Goal: Task Accomplishment & Management: Complete application form

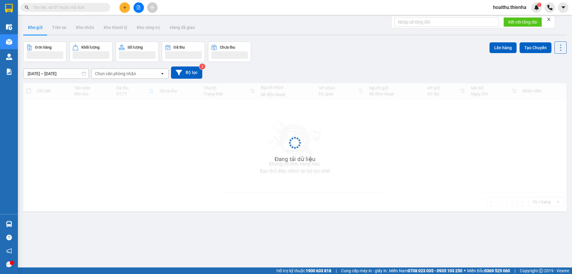
click at [125, 8] on icon "plus" at bounding box center [125, 7] width 4 height 4
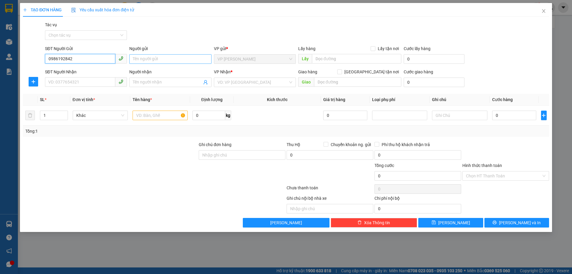
type input "0986192842"
click at [182, 58] on input "Người gửi" at bounding box center [170, 59] width 82 height 10
type input "dì hoa"
click at [85, 81] on input "SĐT Người Nhận" at bounding box center [80, 82] width 70 height 10
type input "0946945536"
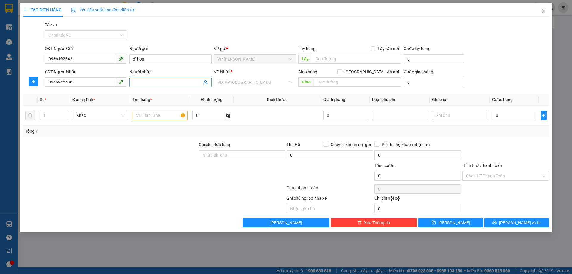
click at [146, 81] on input "Người nhận" at bounding box center [167, 82] width 69 height 7
type input "diệu hương"
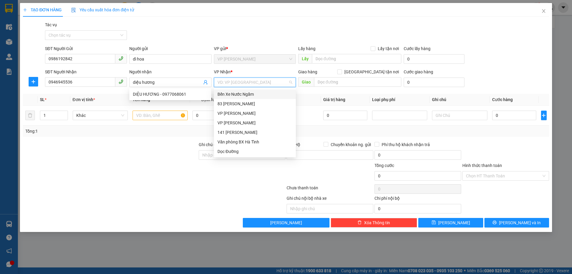
click at [247, 82] on input "search" at bounding box center [253, 82] width 71 height 9
click at [243, 105] on div "83 [PERSON_NAME]" at bounding box center [255, 103] width 75 height 7
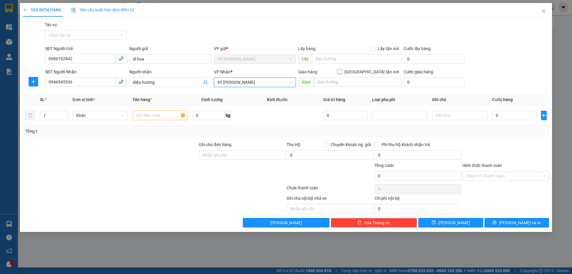
click at [342, 73] on input "[GEOGRAPHIC_DATA] tận nơi" at bounding box center [339, 71] width 4 height 4
checkbox input "true"
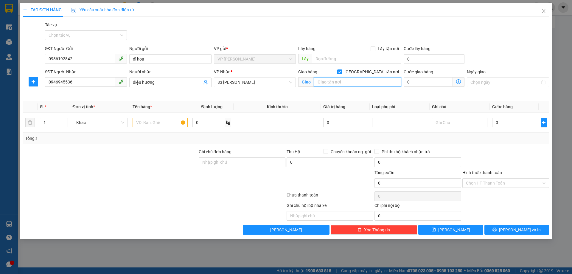
click at [349, 84] on input "text" at bounding box center [357, 82] width 87 height 10
type input "sn 58 ngõ 59-đường mễ trì-nam tự liêm"
click at [145, 126] on input "text" at bounding box center [160, 123] width 55 height 10
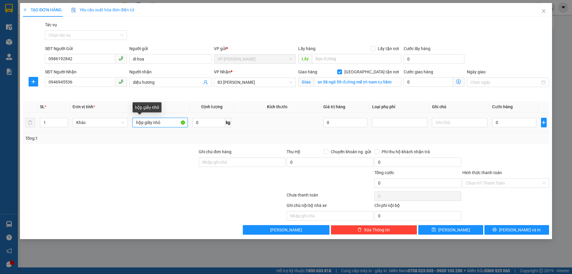
drag, startPoint x: 163, startPoint y: 123, endPoint x: 154, endPoint y: 124, distance: 9.3
click at [154, 124] on input "hộp giấy nhỏ" at bounding box center [160, 123] width 55 height 10
type input "hộp giấy ( lọ yến thủy tinh, để đứng cẩn thận)"
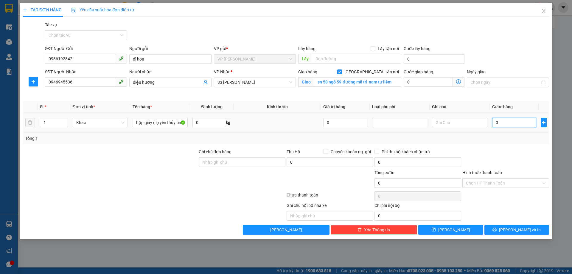
click at [507, 121] on input "0" at bounding box center [514, 123] width 44 height 10
type input "5"
type input "50"
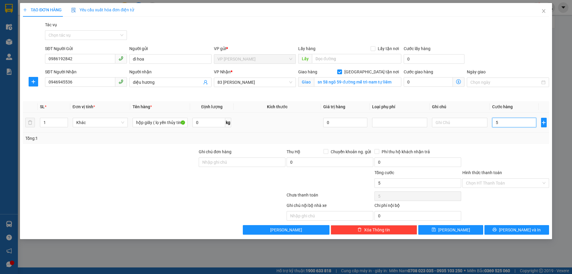
type input "50"
type input "500"
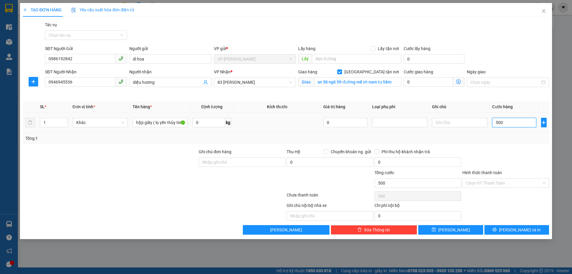
type input "5.000"
type input "50.000"
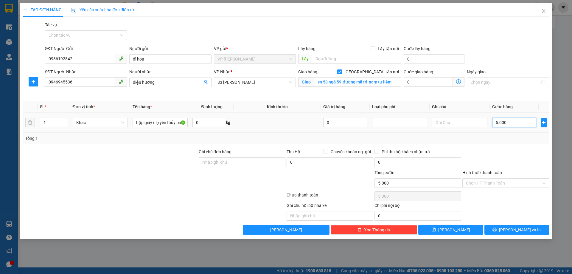
type input "50.000"
click at [342, 70] on input "[GEOGRAPHIC_DATA] tận nơi" at bounding box center [339, 71] width 4 height 4
checkbox input "false"
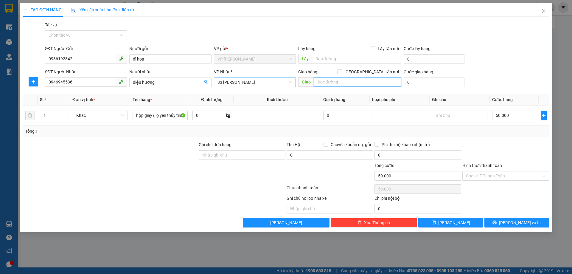
click at [269, 80] on span "83 [PERSON_NAME]" at bounding box center [255, 82] width 75 height 9
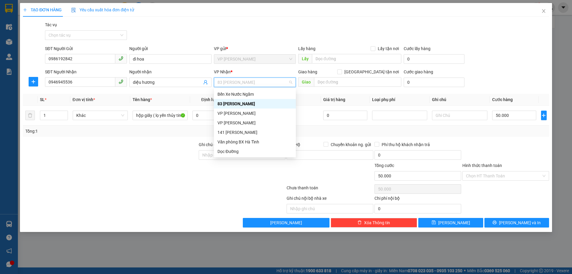
click at [231, 102] on div "83 [PERSON_NAME]" at bounding box center [255, 103] width 75 height 7
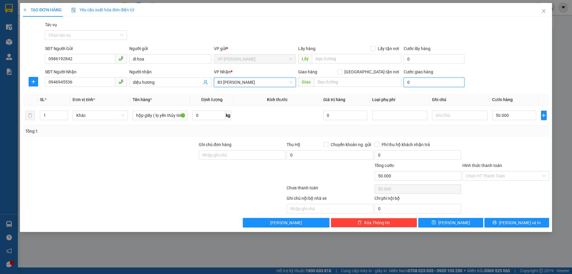
click at [430, 81] on input "0" at bounding box center [434, 82] width 61 height 10
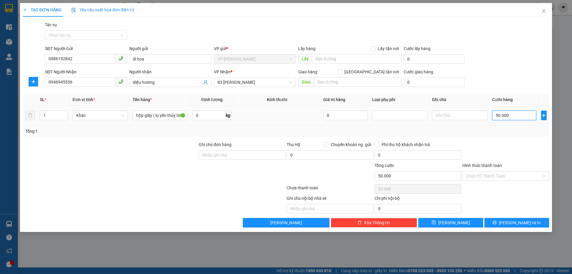
click at [515, 115] on input "50.000" at bounding box center [514, 116] width 44 height 10
click at [257, 80] on span "83 [PERSON_NAME]" at bounding box center [255, 82] width 75 height 9
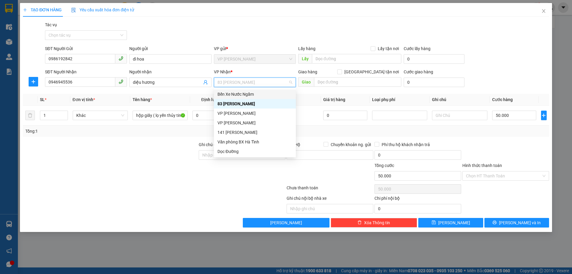
click at [251, 80] on span "83 [PERSON_NAME]" at bounding box center [255, 82] width 75 height 9
drag, startPoint x: 241, startPoint y: 104, endPoint x: 228, endPoint y: 91, distance: 17.7
click at [241, 104] on div "83 [PERSON_NAME]" at bounding box center [255, 103] width 75 height 7
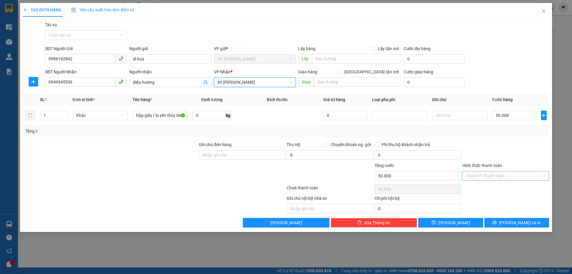
click at [481, 175] on input "Hình thức thanh toán" at bounding box center [503, 175] width 75 height 9
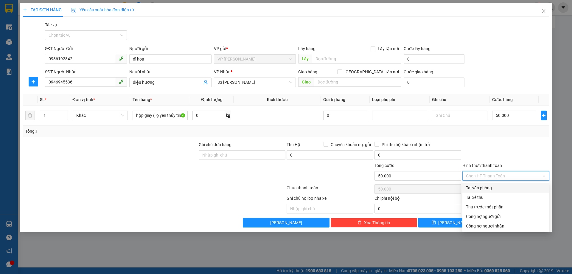
click at [509, 152] on div at bounding box center [506, 151] width 88 height 21
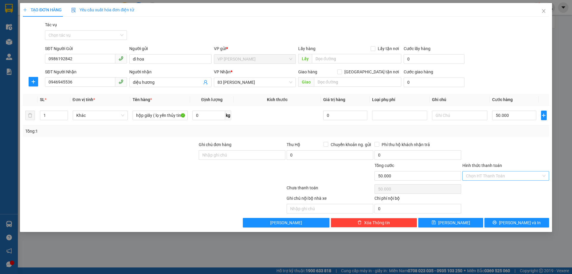
click at [494, 172] on input "Hình thức thanh toán" at bounding box center [503, 175] width 75 height 9
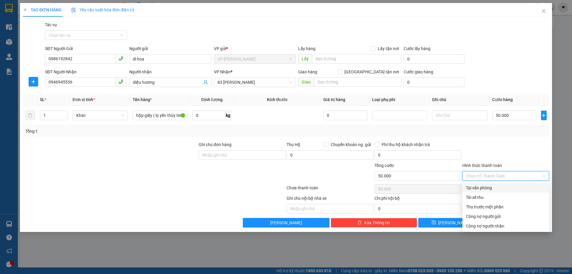
click at [475, 189] on div "Tại văn phòng" at bounding box center [506, 188] width 80 height 7
type input "0"
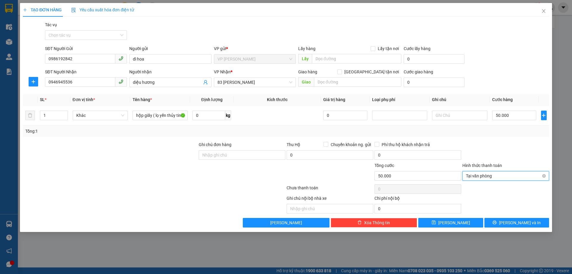
click at [488, 176] on span "Tại văn phòng" at bounding box center [506, 175] width 80 height 9
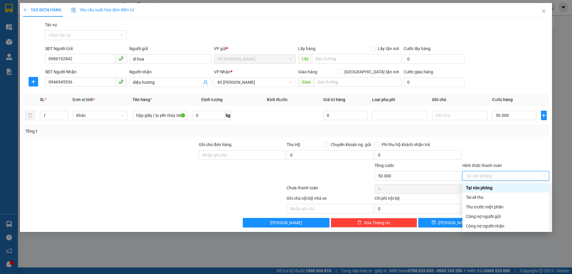
click at [481, 188] on div "Tại văn phòng" at bounding box center [506, 188] width 80 height 7
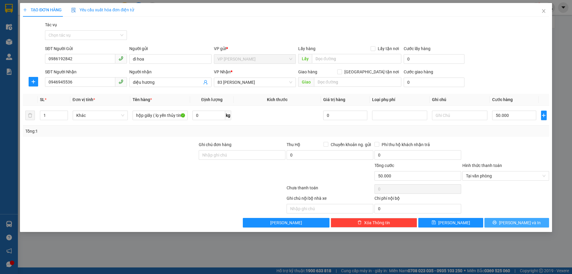
click at [497, 221] on icon "printer" at bounding box center [495, 222] width 4 height 4
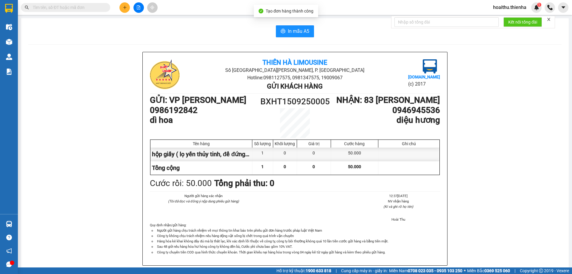
scroll to position [25, 0]
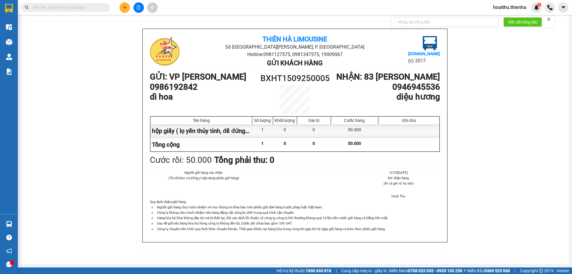
click at [548, 20] on icon "close" at bounding box center [549, 19] width 4 height 4
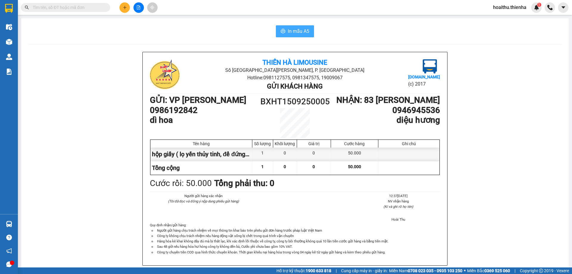
click at [296, 30] on span "In mẫu A5" at bounding box center [298, 30] width 21 height 7
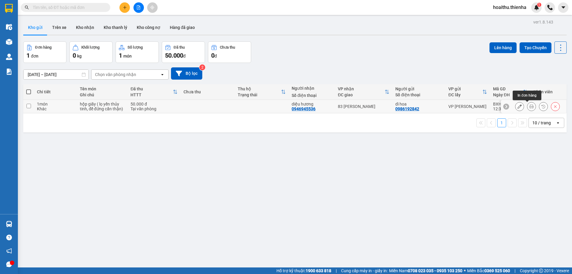
click at [530, 106] on icon at bounding box center [532, 106] width 4 height 4
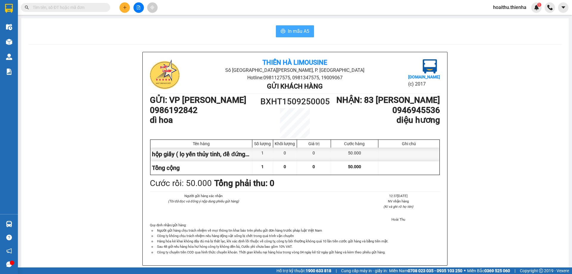
click at [293, 29] on span "In mẫu A5" at bounding box center [298, 30] width 21 height 7
